Goal: Task Accomplishment & Management: Use online tool/utility

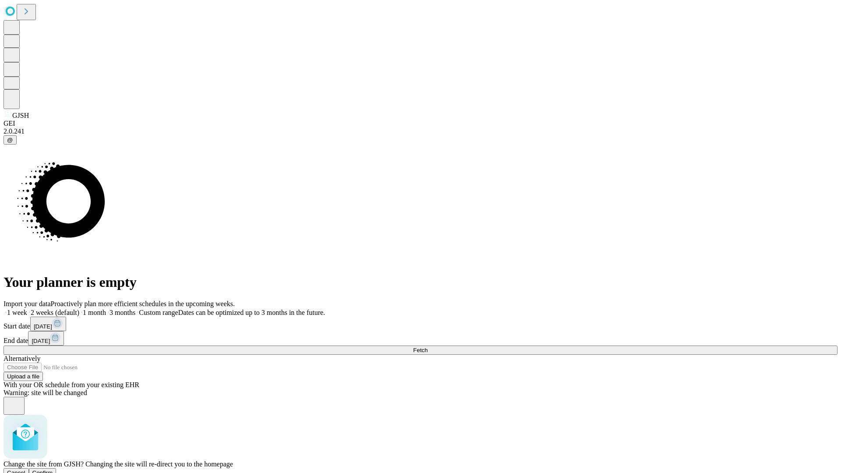
click at [53, 470] on span "Confirm" at bounding box center [42, 473] width 21 height 7
click at [27, 309] on label "1 week" at bounding box center [16, 312] width 24 height 7
click at [428, 347] on span "Fetch" at bounding box center [420, 350] width 14 height 7
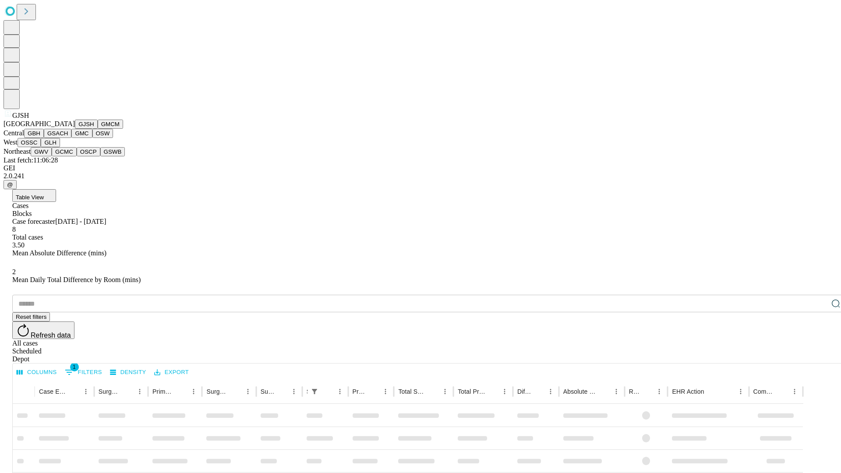
click at [98, 129] on button "GMCM" at bounding box center [110, 124] width 25 height 9
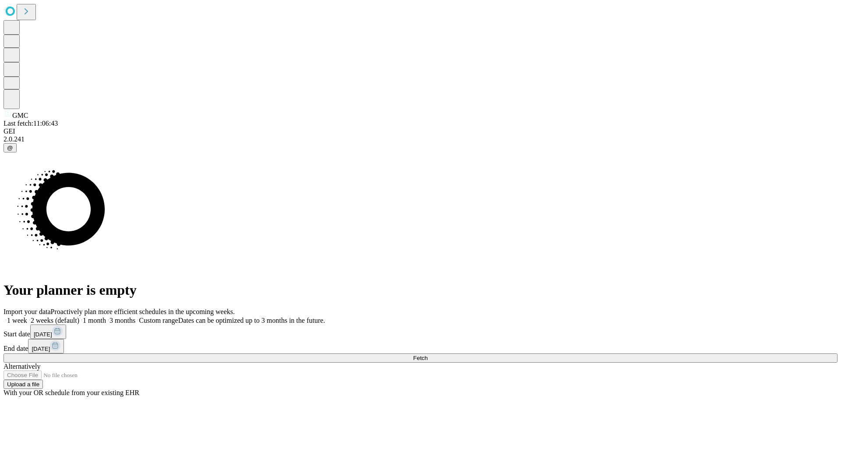
click at [27, 317] on label "1 week" at bounding box center [16, 320] width 24 height 7
click at [428, 355] on span "Fetch" at bounding box center [420, 358] width 14 height 7
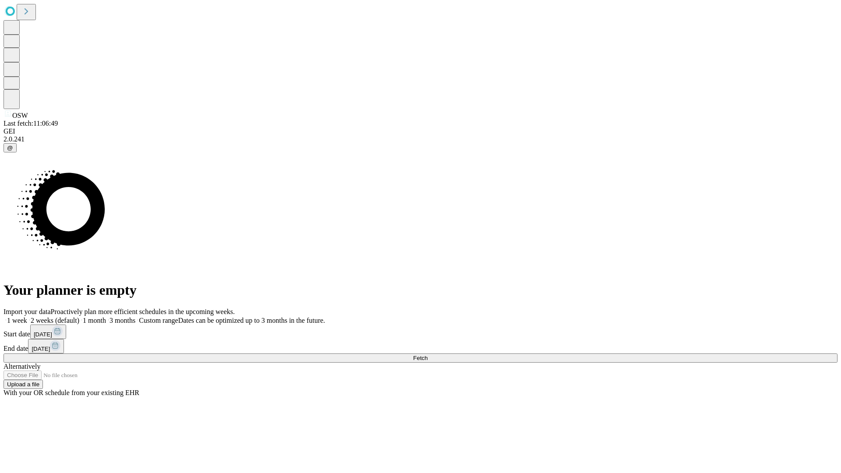
click at [27, 317] on label "1 week" at bounding box center [16, 320] width 24 height 7
click at [428, 355] on span "Fetch" at bounding box center [420, 358] width 14 height 7
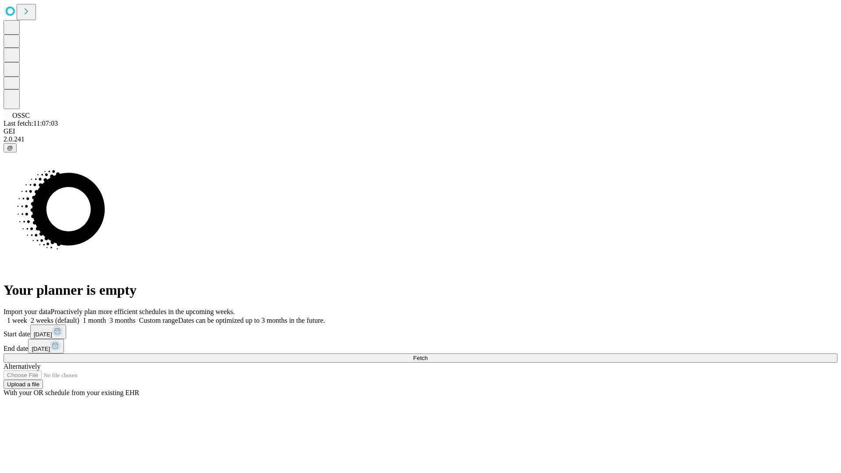
click at [428, 355] on span "Fetch" at bounding box center [420, 358] width 14 height 7
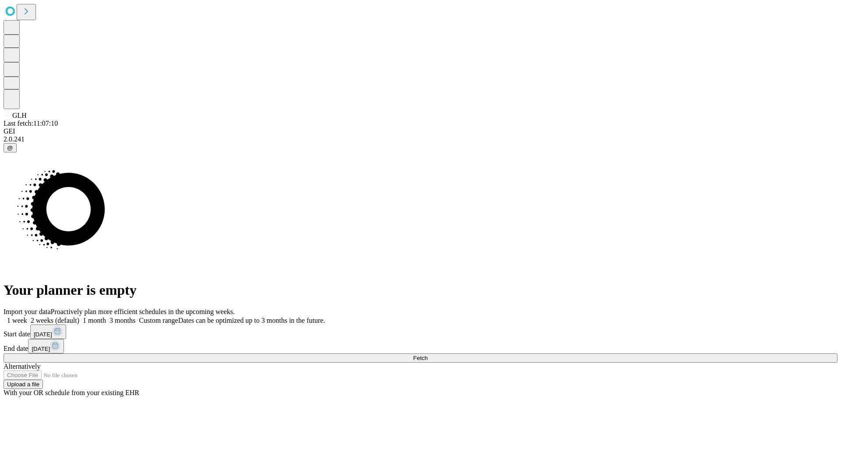
click at [428, 355] on span "Fetch" at bounding box center [420, 358] width 14 height 7
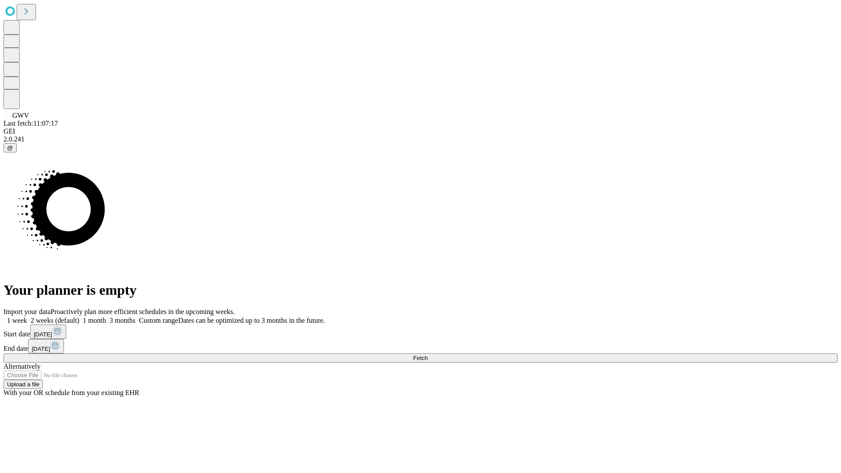
click at [428, 355] on span "Fetch" at bounding box center [420, 358] width 14 height 7
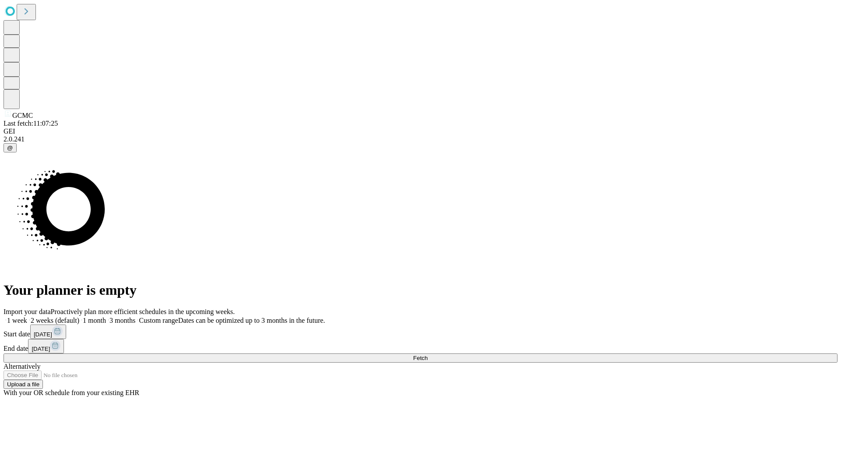
click at [27, 317] on label "1 week" at bounding box center [16, 320] width 24 height 7
click at [428, 355] on span "Fetch" at bounding box center [420, 358] width 14 height 7
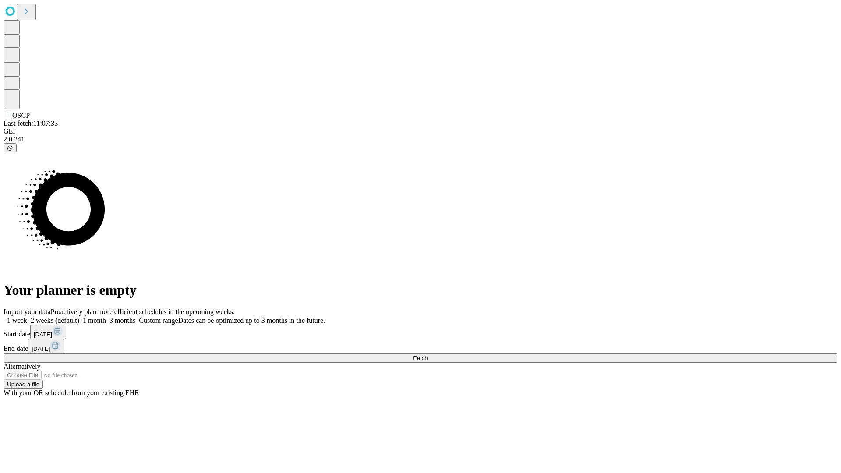
click at [27, 317] on label "1 week" at bounding box center [16, 320] width 24 height 7
click at [428, 355] on span "Fetch" at bounding box center [420, 358] width 14 height 7
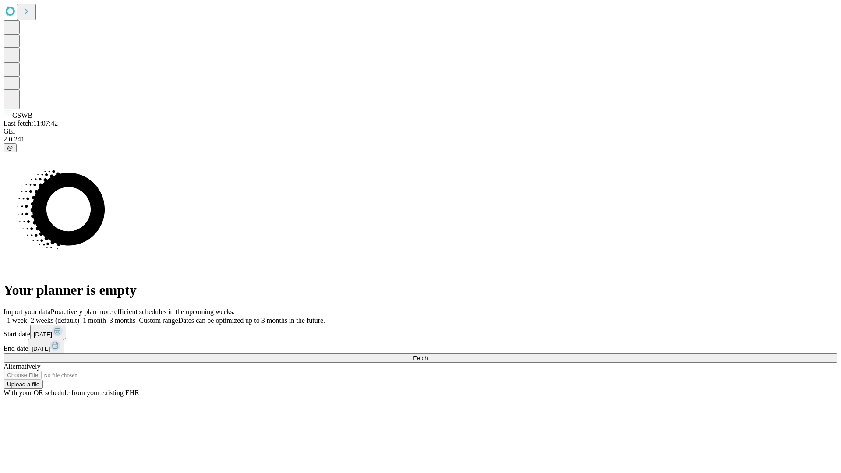
click at [27, 317] on label "1 week" at bounding box center [16, 320] width 24 height 7
click at [428, 355] on span "Fetch" at bounding box center [420, 358] width 14 height 7
